Goal: Task Accomplishment & Management: Manage account settings

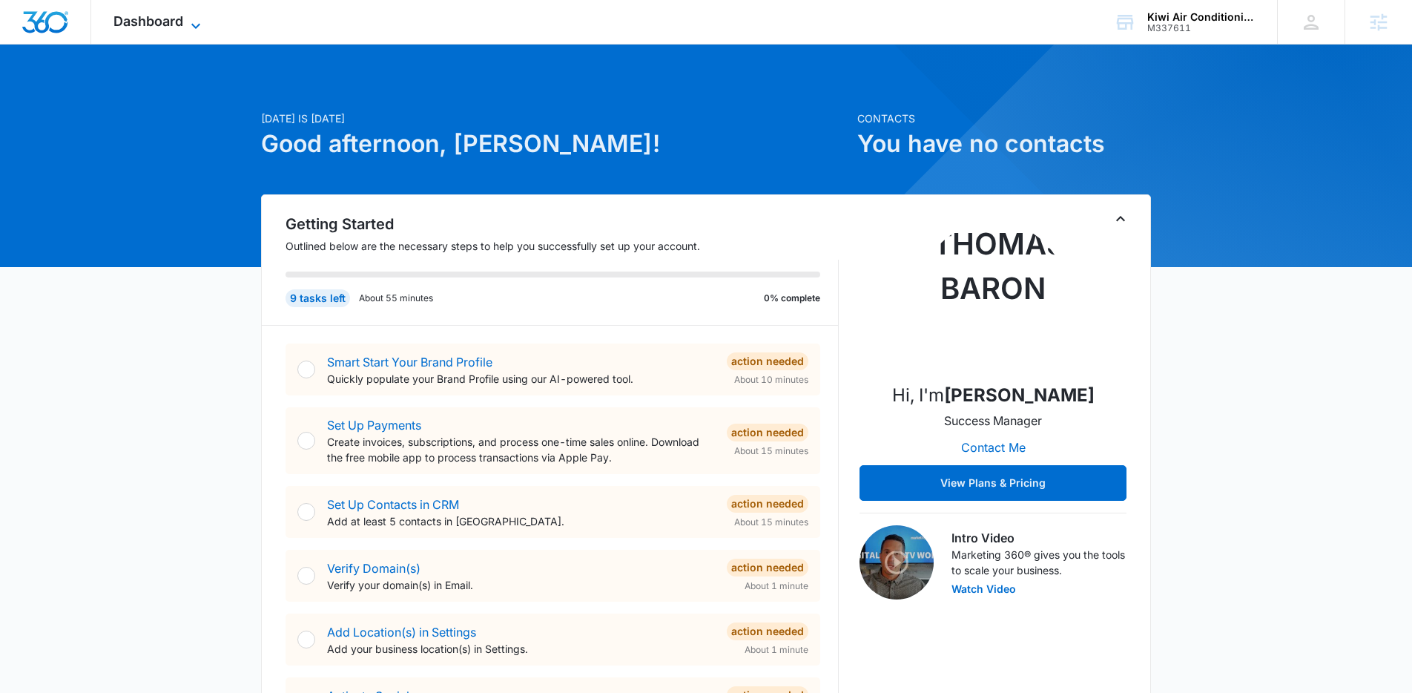
click at [187, 22] on icon at bounding box center [196, 26] width 18 height 18
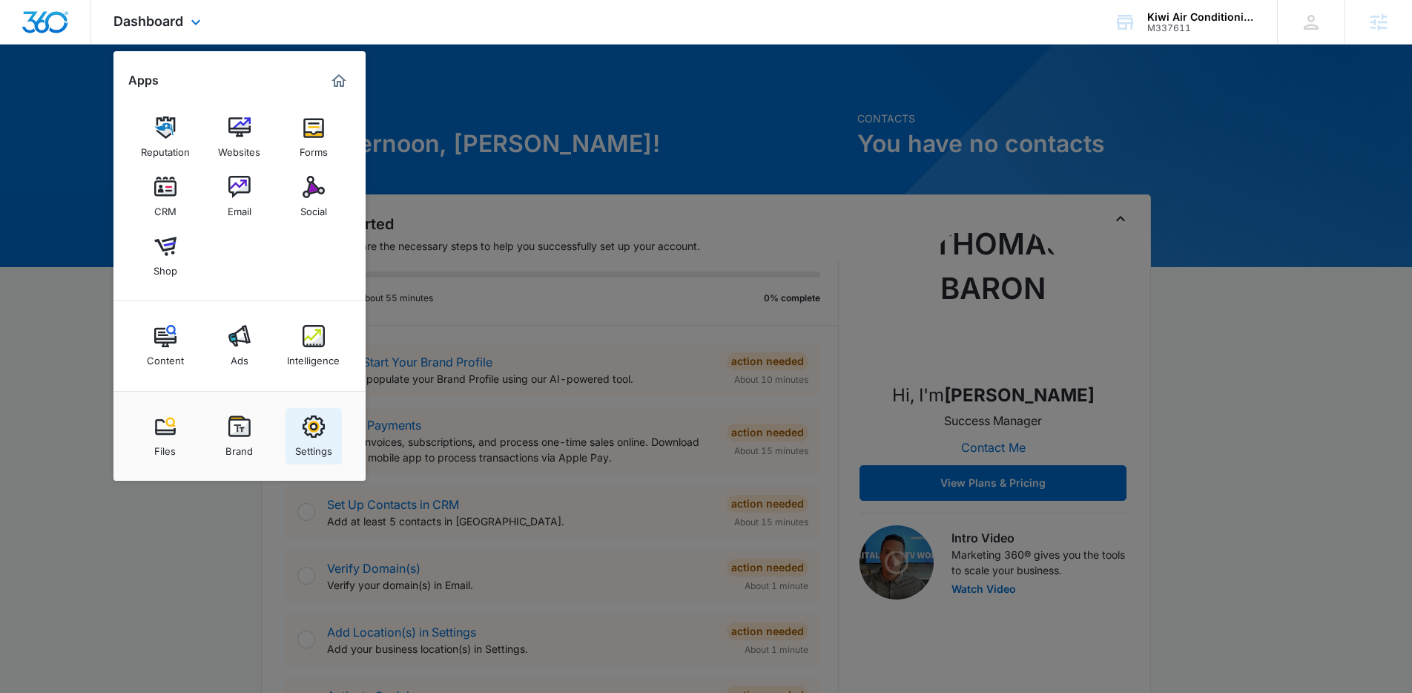
click at [305, 433] on img at bounding box center [314, 426] width 22 height 22
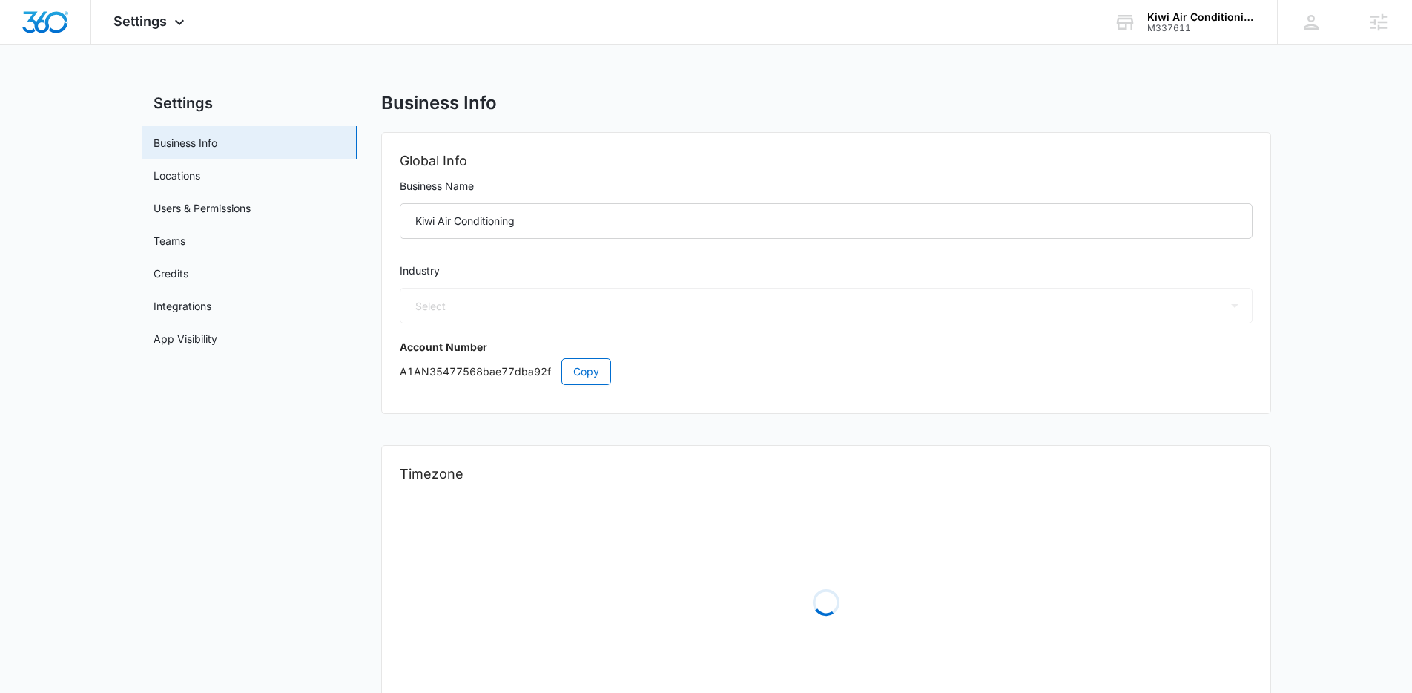
select select "3"
select select "US"
select select "America/[GEOGRAPHIC_DATA]"
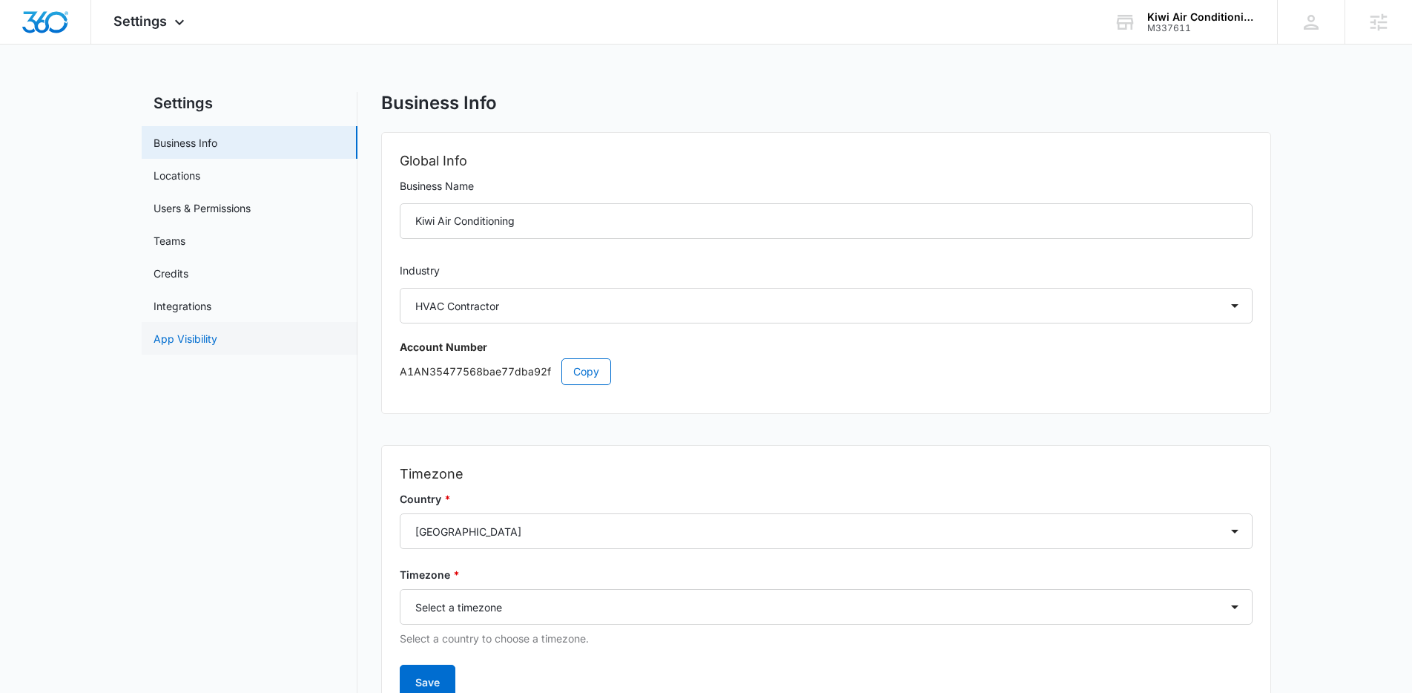
click at [217, 338] on link "App Visibility" at bounding box center [186, 339] width 64 height 16
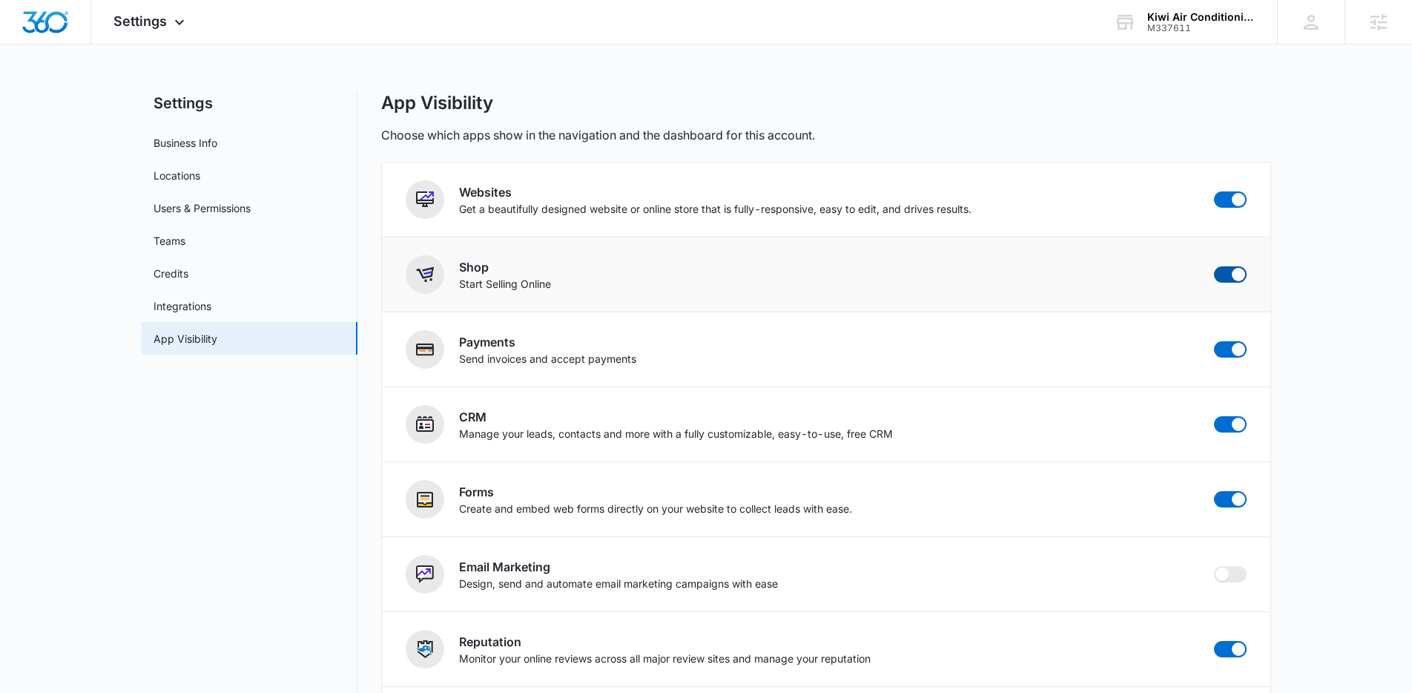
click at [1240, 272] on span at bounding box center [1238, 274] width 13 height 13
click at [1214, 266] on input "checkbox" at bounding box center [1213, 266] width 1 height 1
checkbox input "false"
click at [1236, 355] on span at bounding box center [1238, 349] width 13 height 13
click at [1214, 341] on input "checkbox" at bounding box center [1213, 340] width 1 height 1
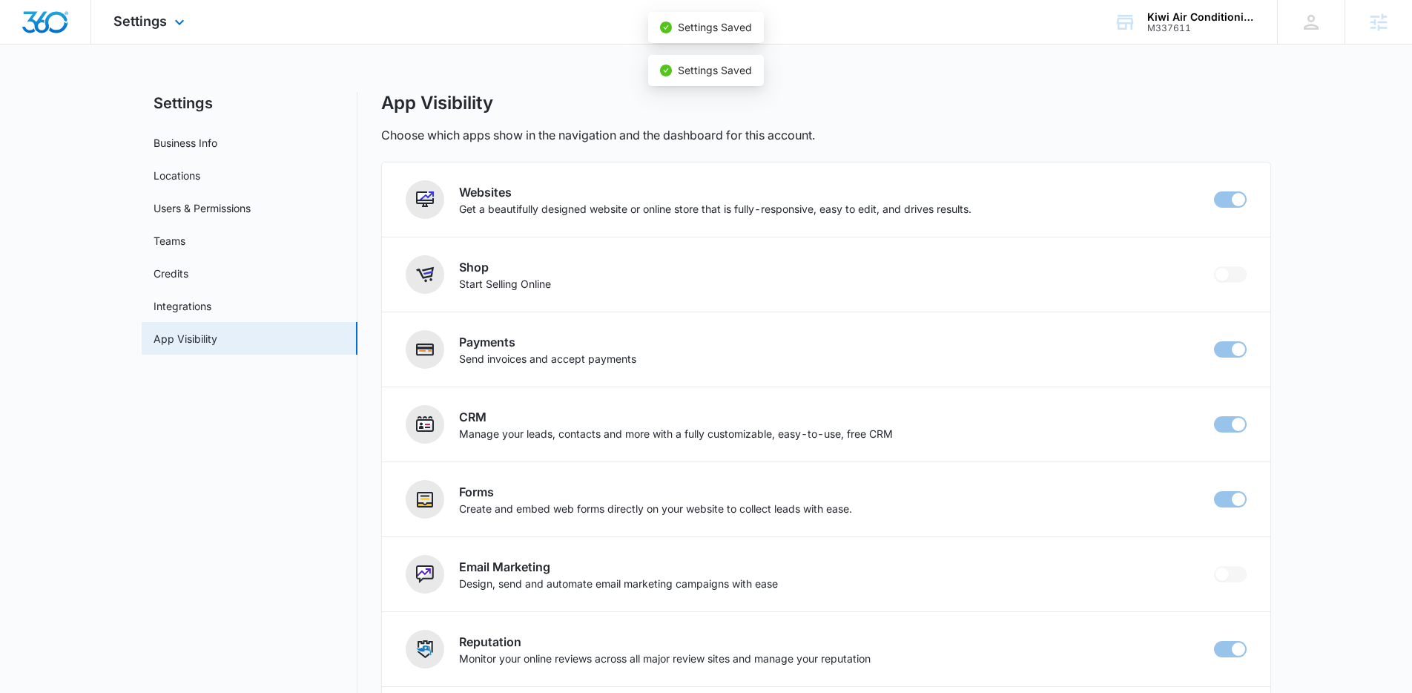
checkbox input "false"
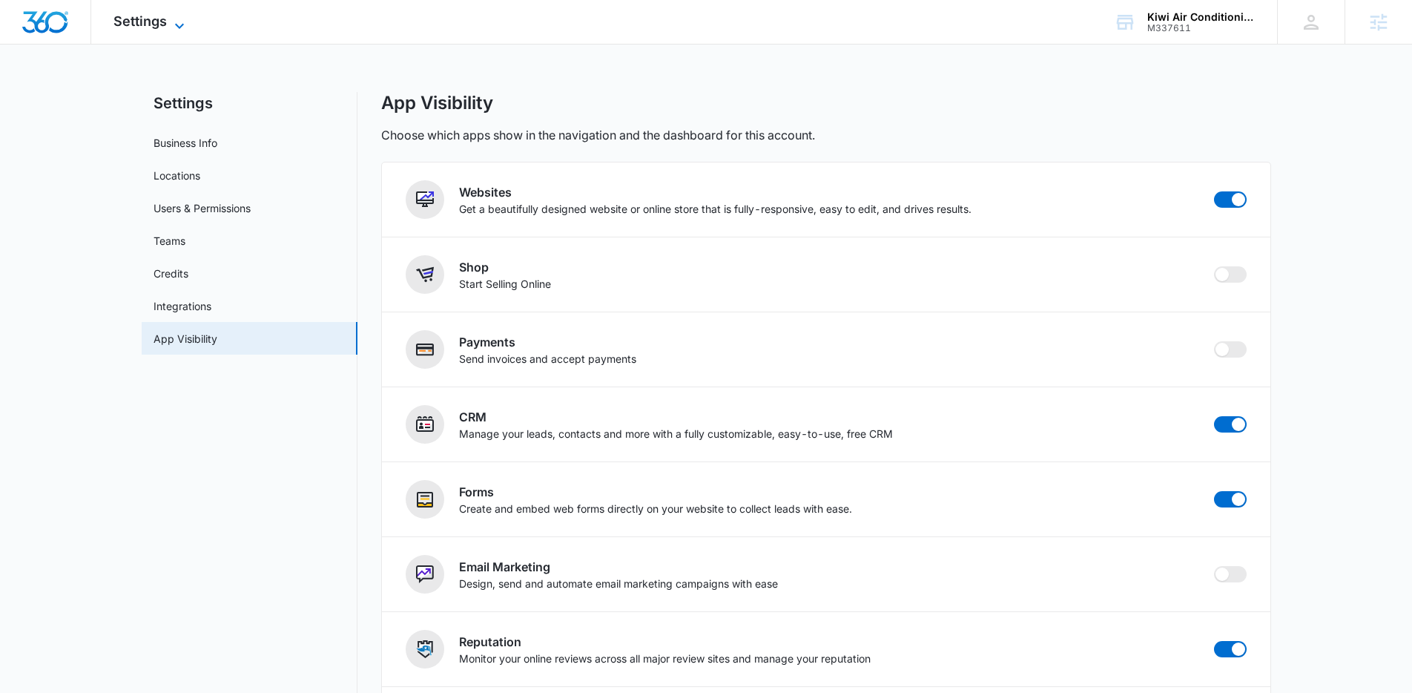
click at [153, 25] on span "Settings" at bounding box center [139, 21] width 53 height 16
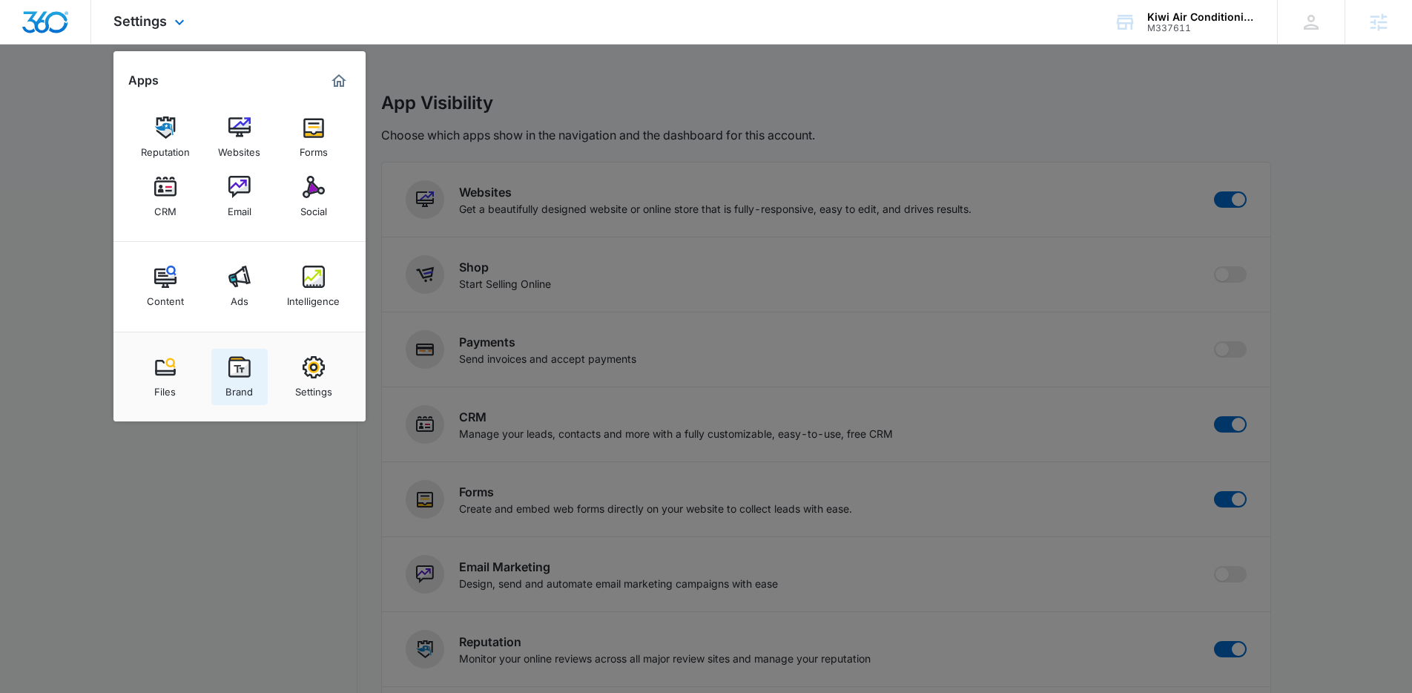
click at [234, 373] on img at bounding box center [239, 367] width 22 height 22
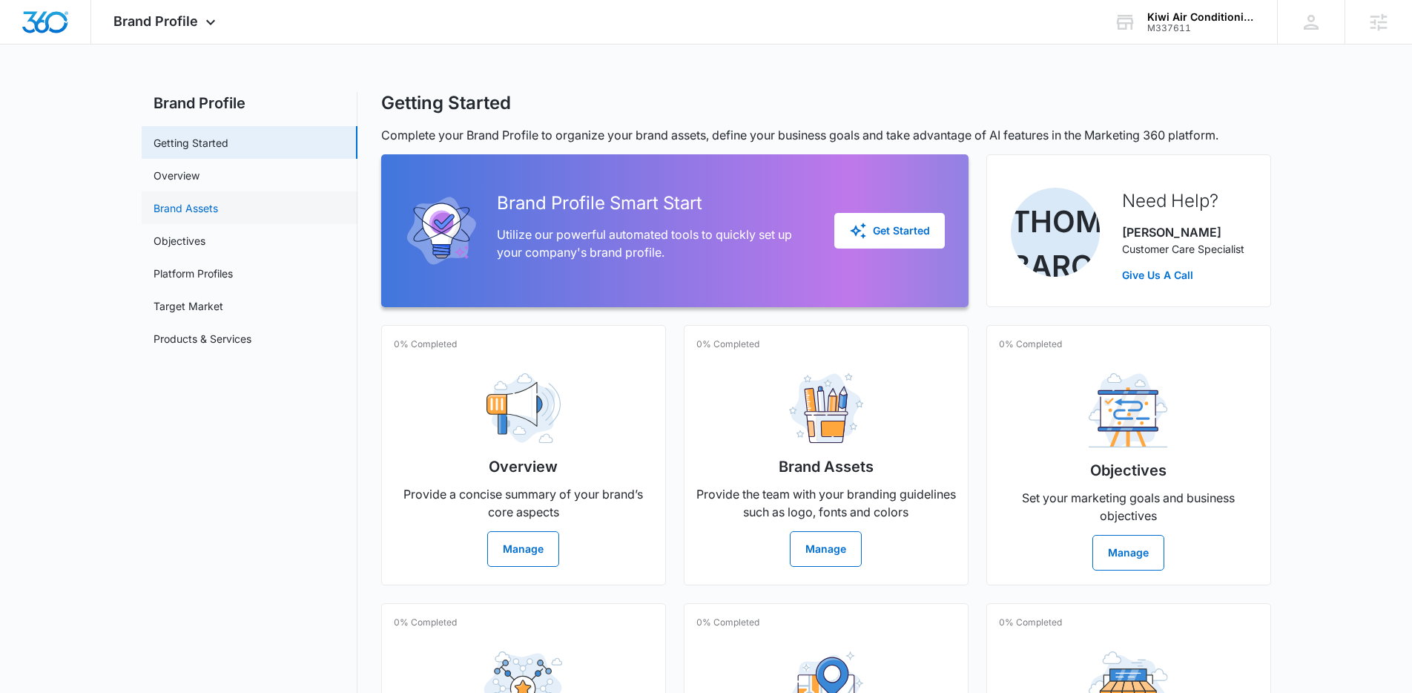
click at [213, 200] on link "Brand Assets" at bounding box center [186, 208] width 65 height 16
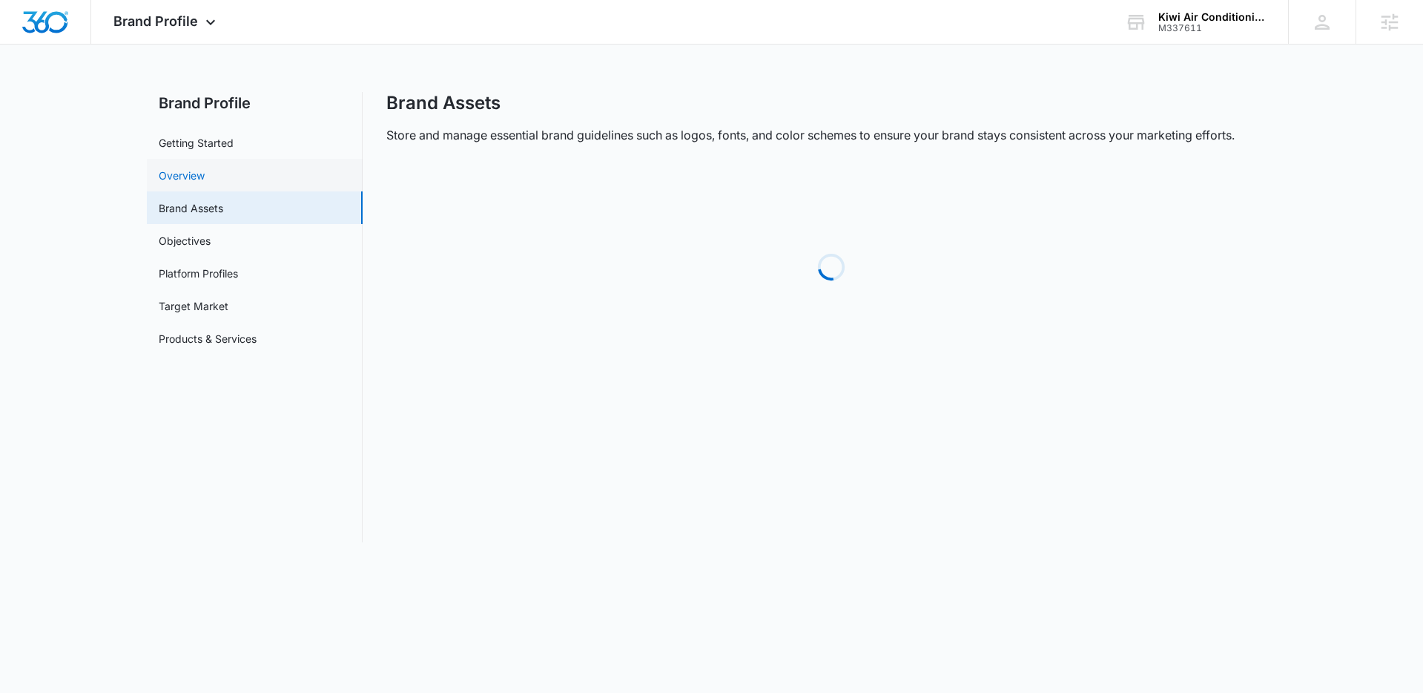
click at [205, 182] on link "Overview" at bounding box center [182, 176] width 46 height 16
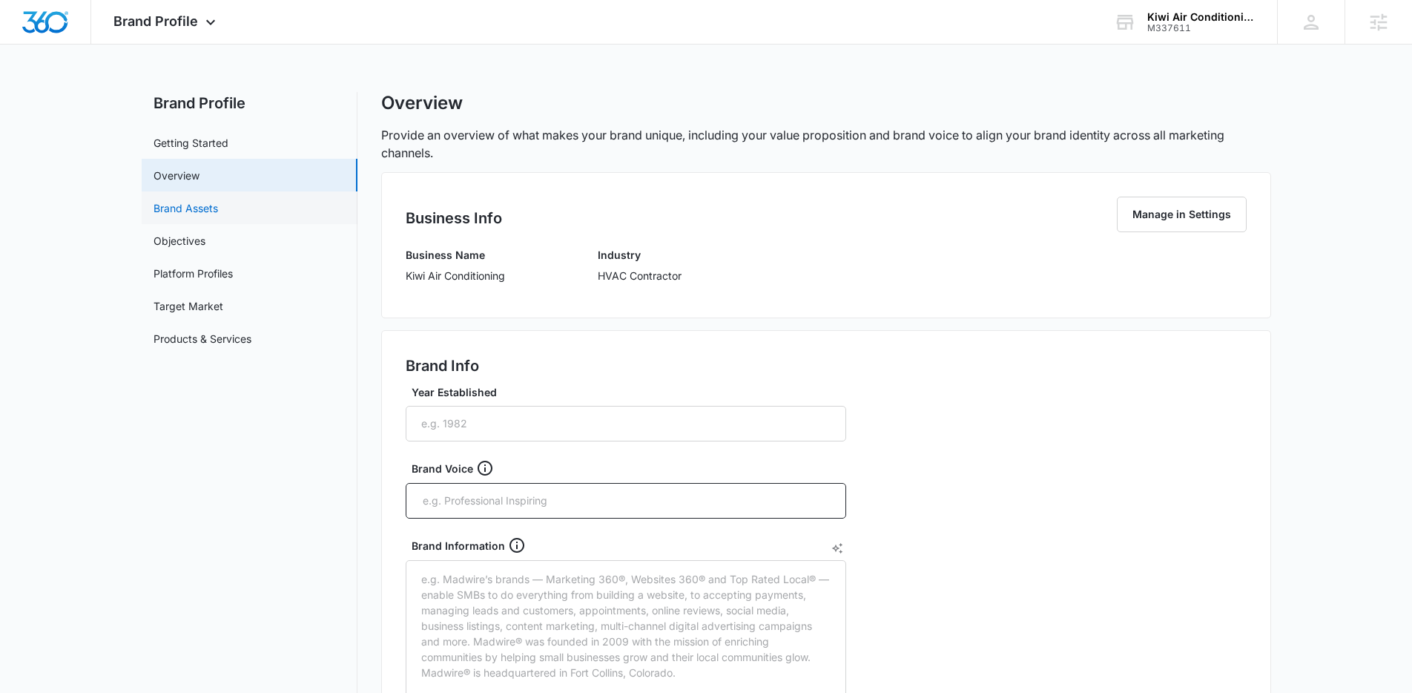
click at [194, 216] on link "Brand Assets" at bounding box center [186, 208] width 65 height 16
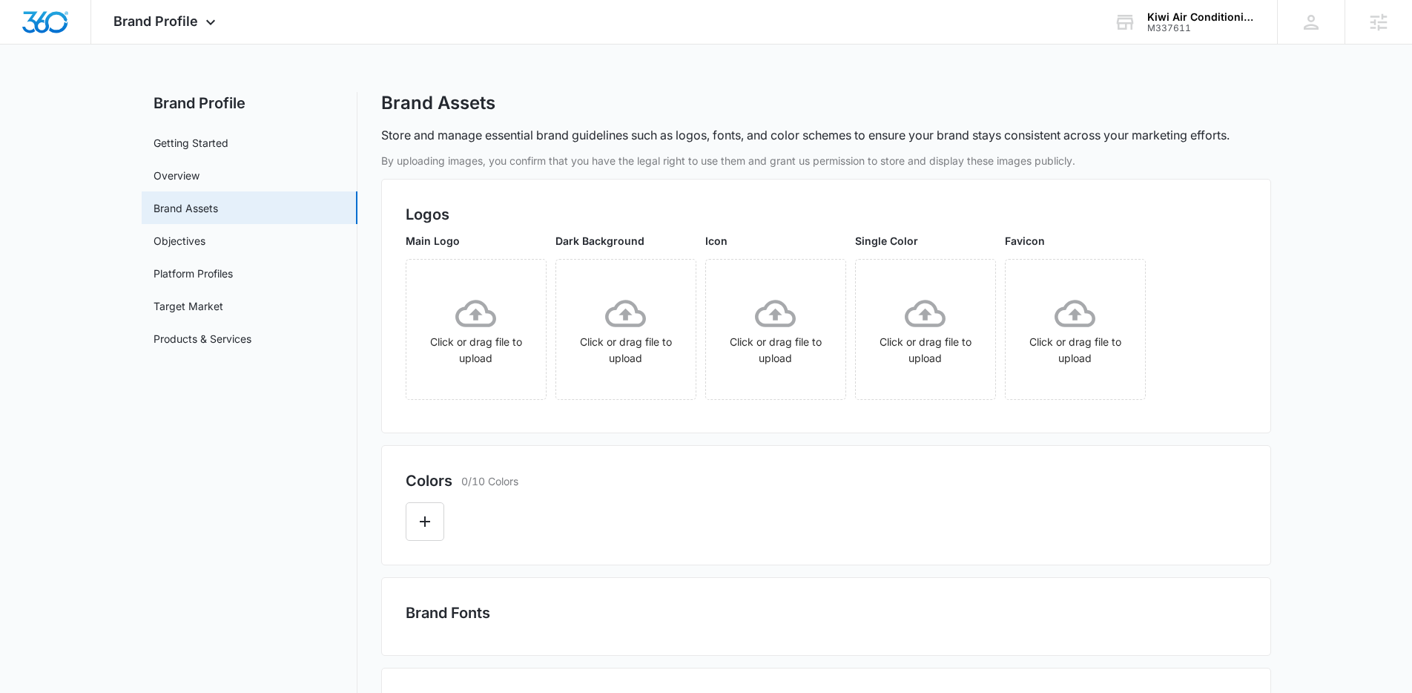
scroll to position [363, 0]
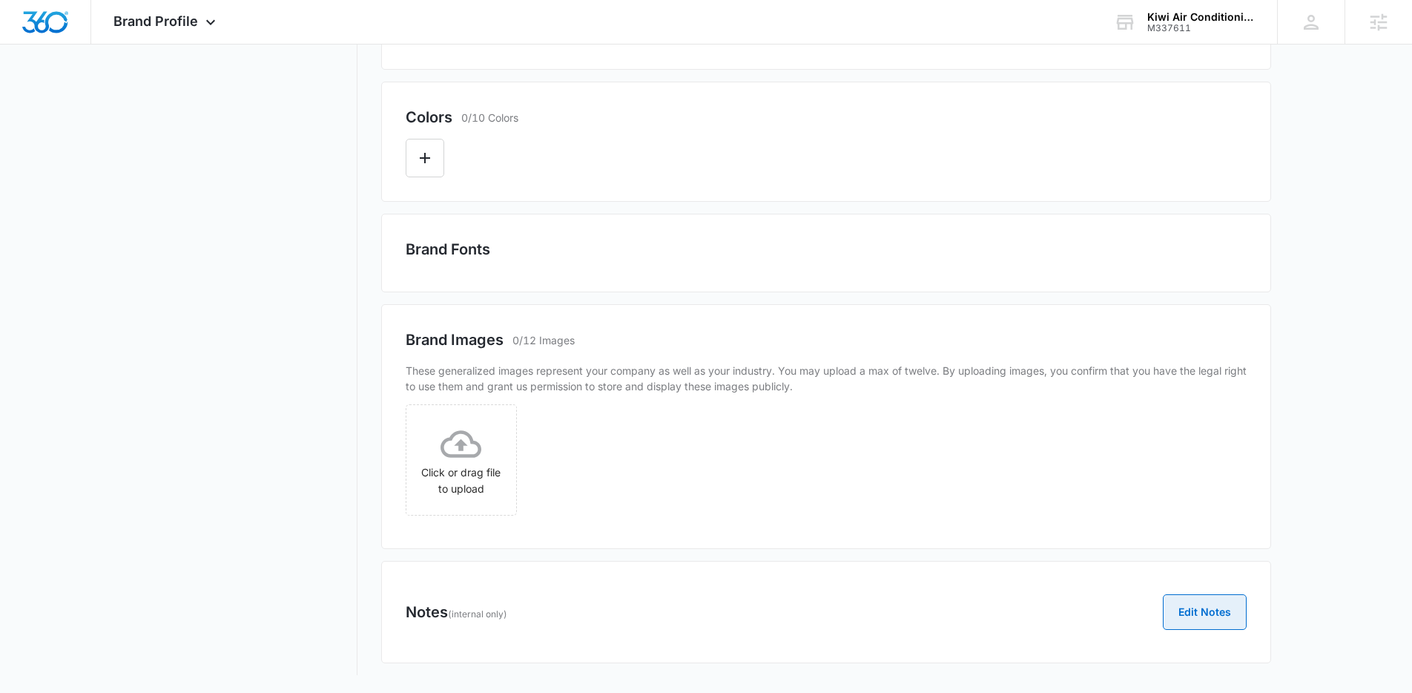
click at [1206, 602] on button "Edit Notes" at bounding box center [1205, 612] width 84 height 36
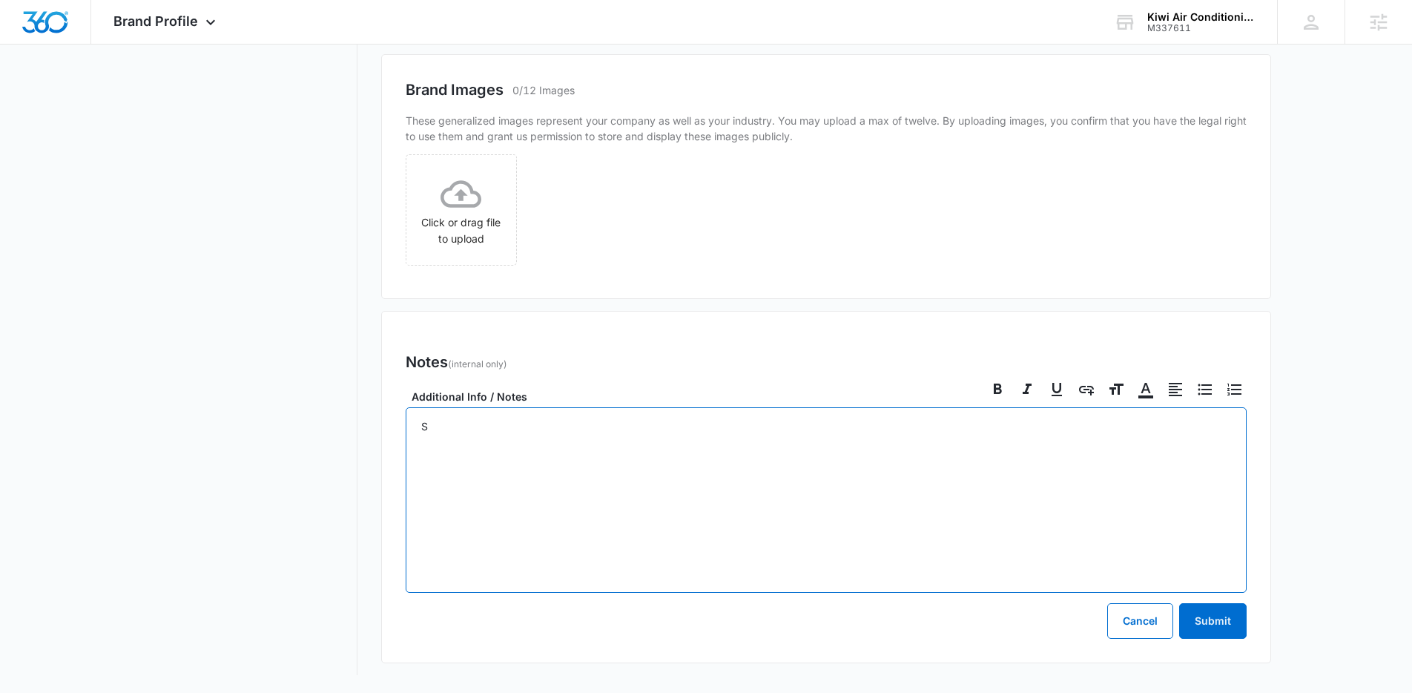
scroll to position [696, 0]
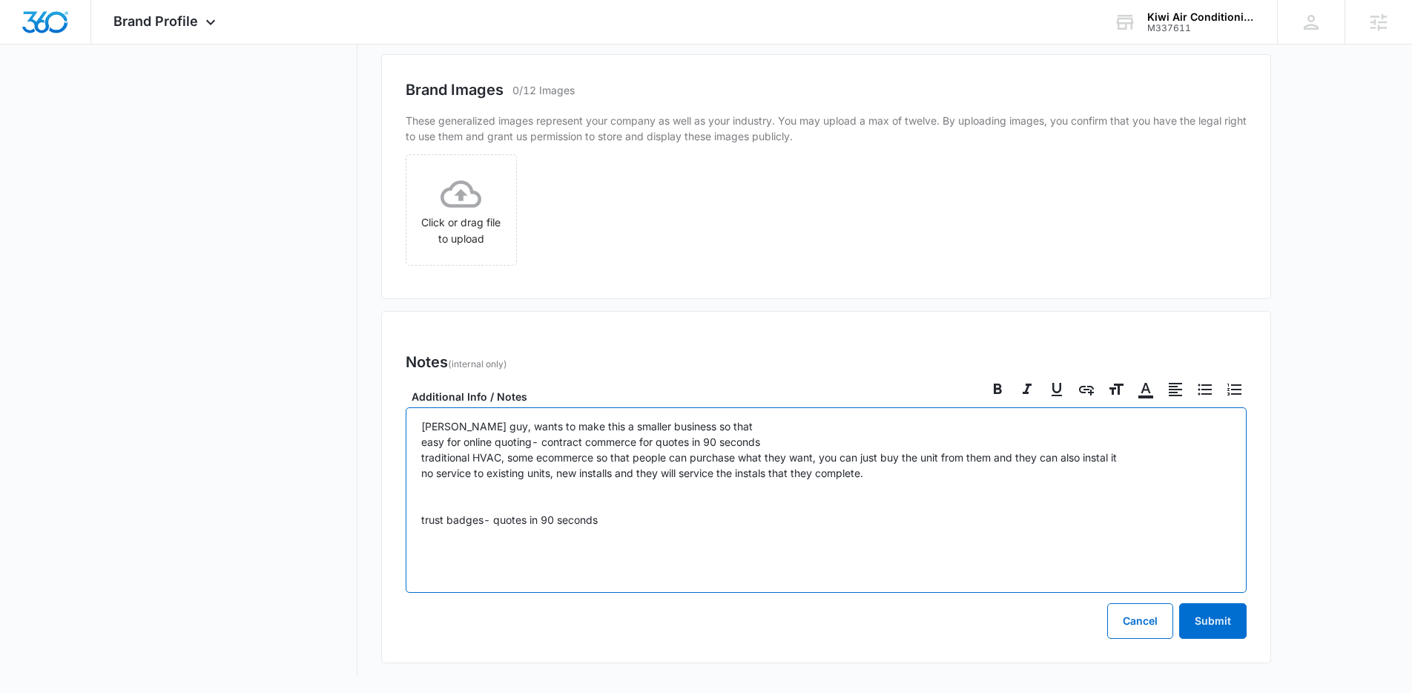
click at [483, 521] on p "[PERSON_NAME] guy, wants to make this a smaller business so that easy for onlin…" at bounding box center [826, 472] width 810 height 109
click at [514, 490] on p "[PERSON_NAME] guy, wants to make this a smaller business so that easy for onlin…" at bounding box center [826, 480] width 810 height 125
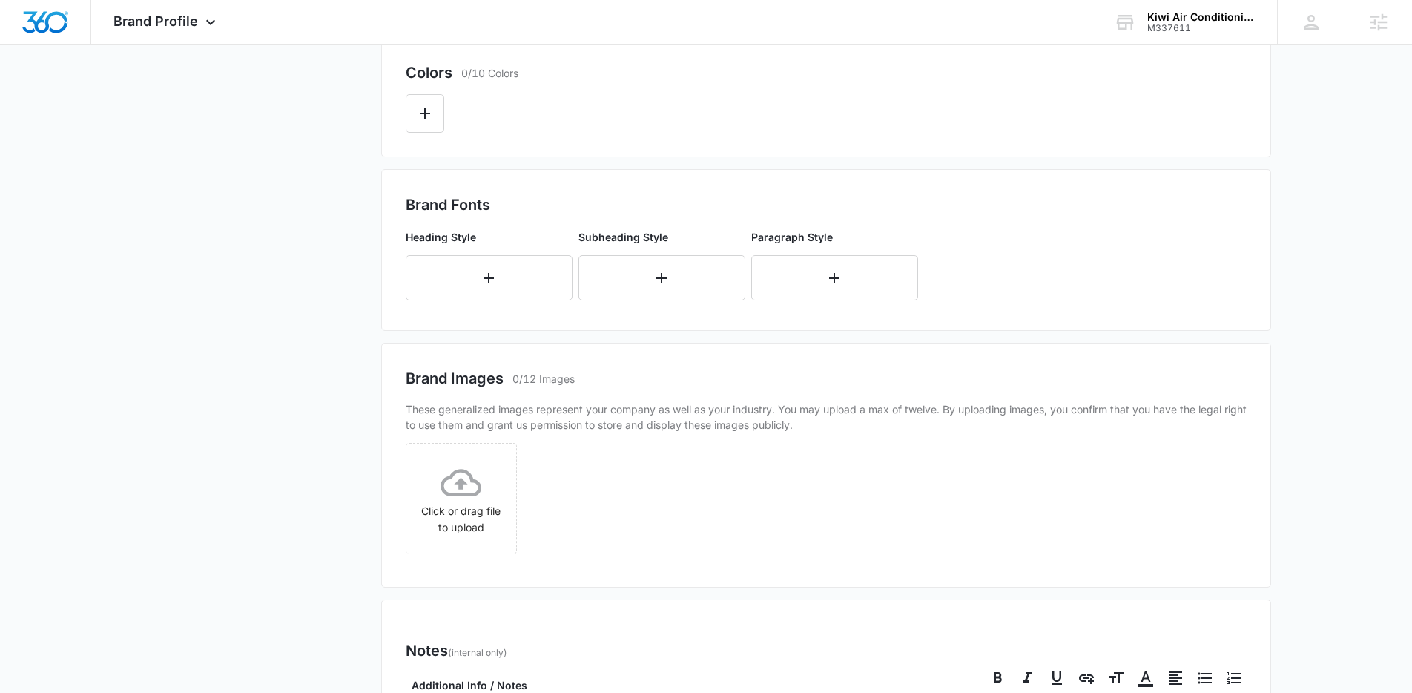
scroll to position [699, 0]
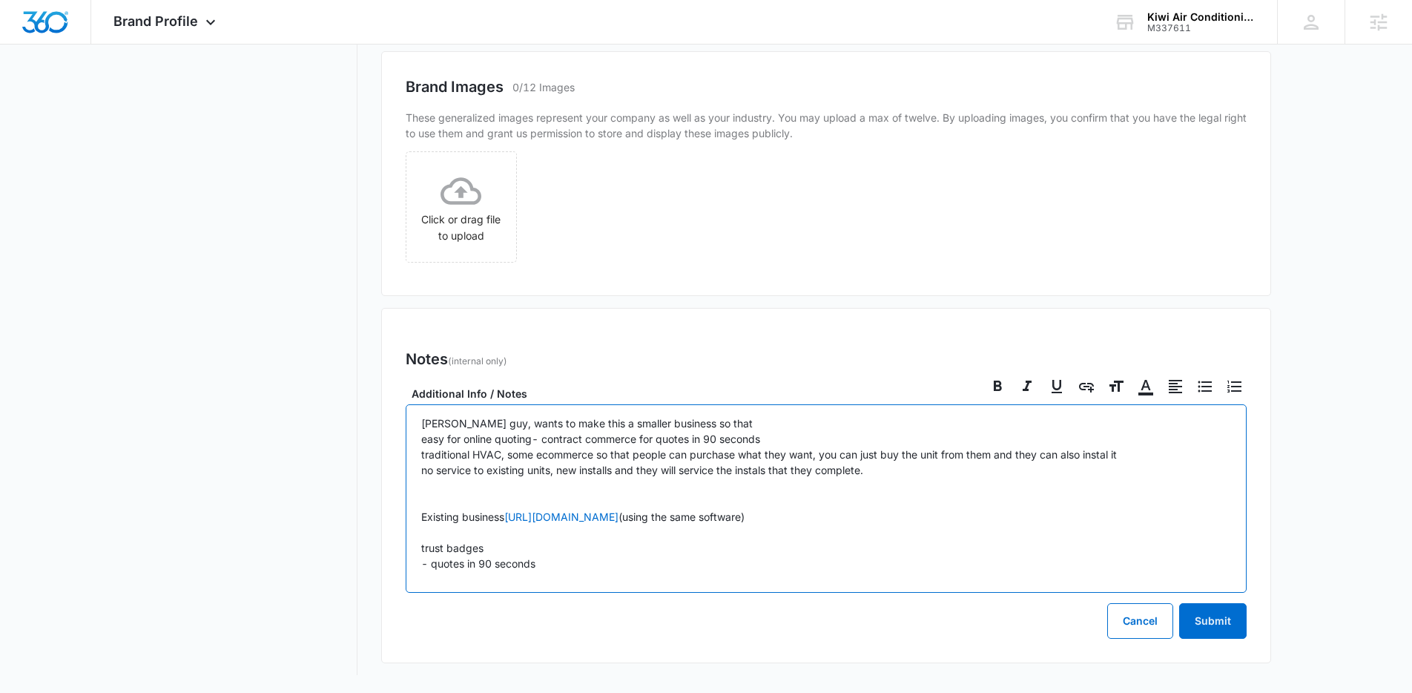
click at [624, 560] on p "[PERSON_NAME] guy, wants to make this a smaller business so that easy for onlin…" at bounding box center [826, 493] width 810 height 156
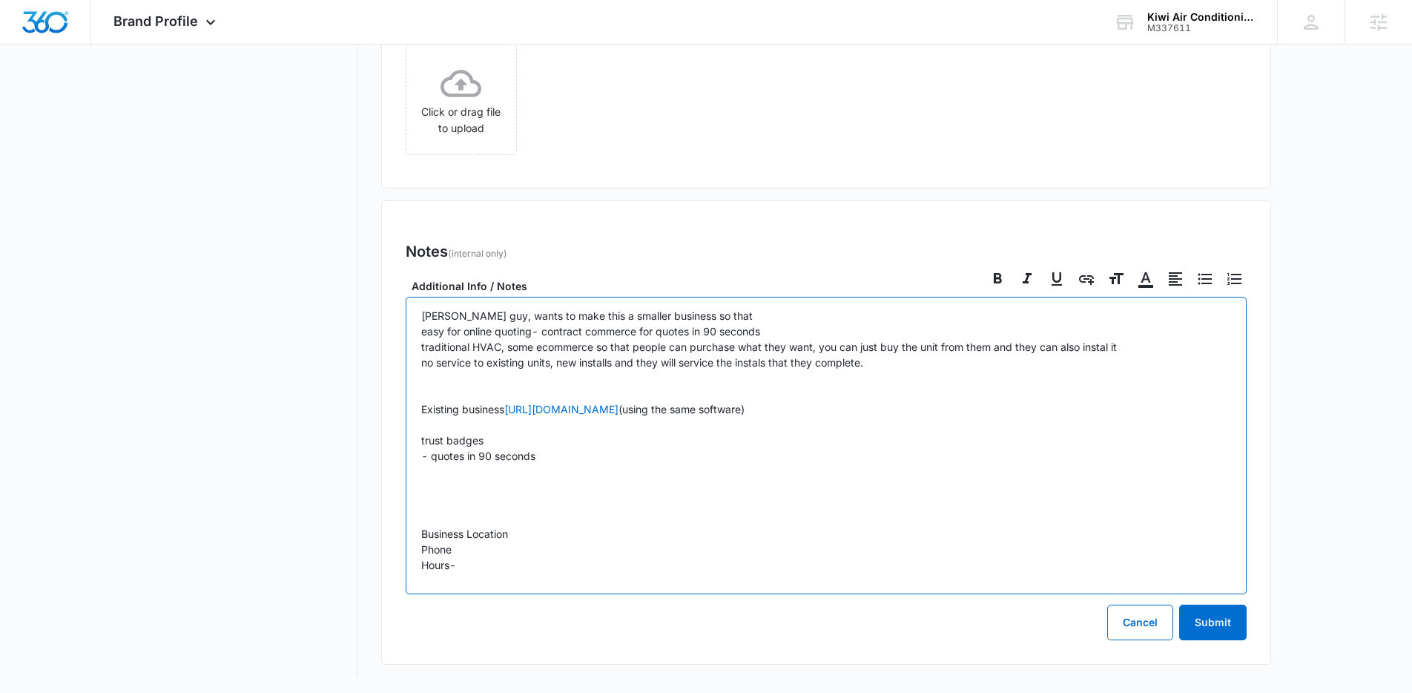
scroll to position [808, 0]
click at [779, 320] on p "[PERSON_NAME] guy, wants to make this a smaller business so that easy for onlin…" at bounding box center [826, 438] width 810 height 265
click at [812, 413] on p "[PERSON_NAME] guy, wants to make this a smaller business so that, [PERSON_NAME]…" at bounding box center [826, 438] width 810 height 265
